Goal: Understand process/instructions: Learn about a topic

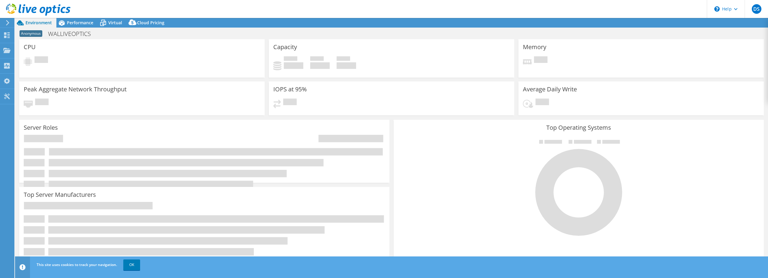
select select "USD"
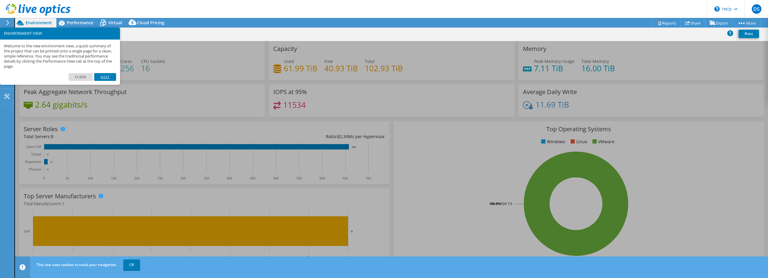
click at [107, 76] on link "Next" at bounding box center [105, 77] width 22 height 8
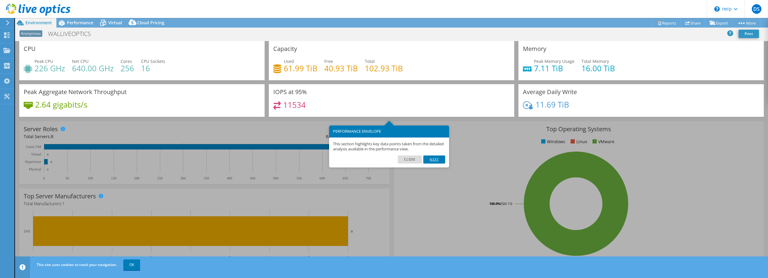
click at [434, 160] on link "Next" at bounding box center [434, 160] width 22 height 8
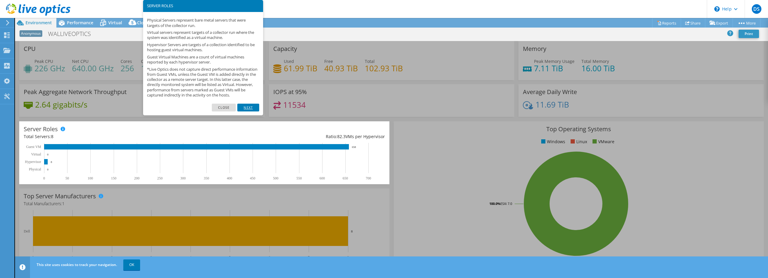
click at [248, 111] on link "Next" at bounding box center [248, 108] width 22 height 8
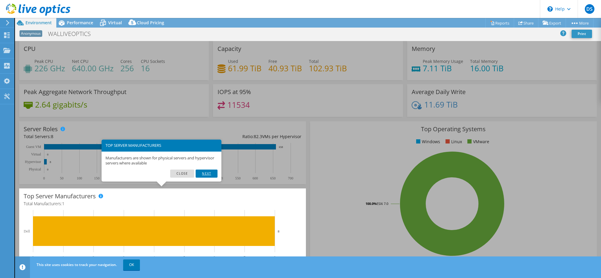
click at [213, 174] on link "Next" at bounding box center [207, 174] width 22 height 8
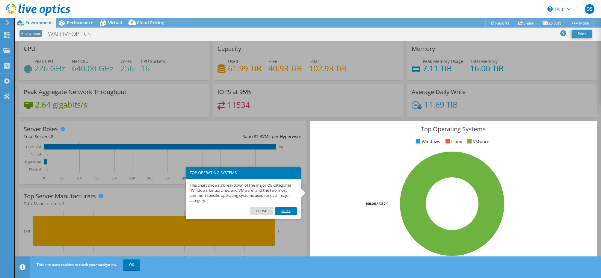
click at [289, 213] on link "Next" at bounding box center [286, 211] width 22 height 8
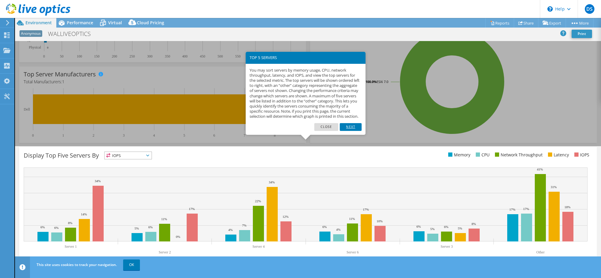
click at [356, 131] on link "Next" at bounding box center [351, 127] width 22 height 8
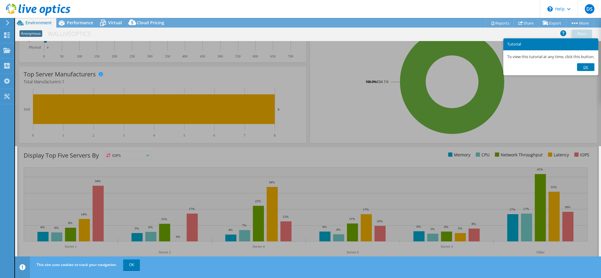
click at [590, 67] on link "Ok" at bounding box center [585, 67] width 17 height 8
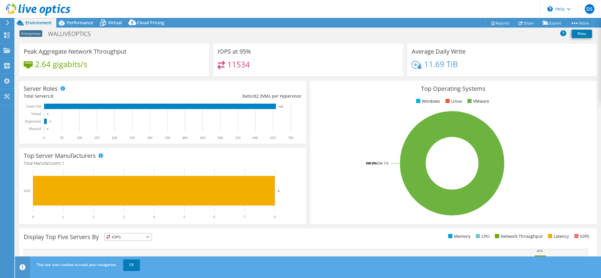
scroll to position [0, 0]
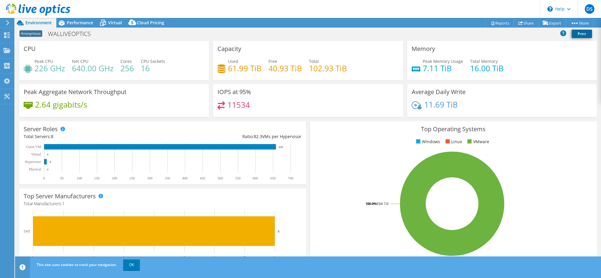
click at [579, 33] on link "Print" at bounding box center [582, 34] width 20 height 8
